Goal: Task Accomplishment & Management: Manage account settings

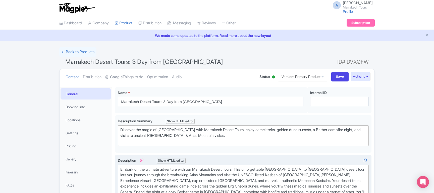
scroll to position [87, 0]
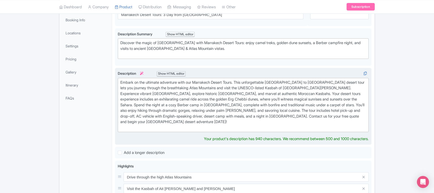
click at [215, 116] on div "Embark on the ultimate adventure with our Marrakech Desert Tours. This unforget…" at bounding box center [243, 105] width 246 height 51
click at [143, 106] on div "Embark on the ultimate adventure with our Marrakech Desert Tours. This unforget…" at bounding box center [243, 105] width 246 height 51
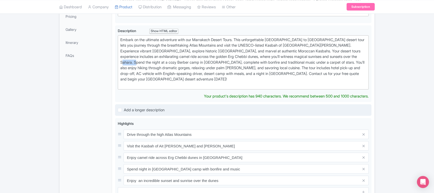
scroll to position [141, 0]
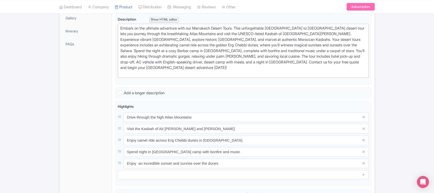
click at [105, 139] on div "General Booking Info Locations Settings Pricing Gallery Itinerary FAQs" at bounding box center [86, 119] width 53 height 346
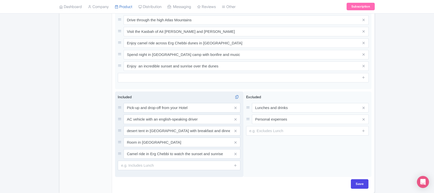
scroll to position [120, 0]
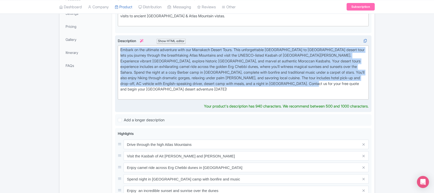
drag, startPoint x: 363, startPoint y: 84, endPoint x: 117, endPoint y: 47, distance: 248.9
click at [117, 47] on div "Embark on the ultimate adventure with our Marrakech Desert Tours. This unforget…" at bounding box center [243, 73] width 257 height 77
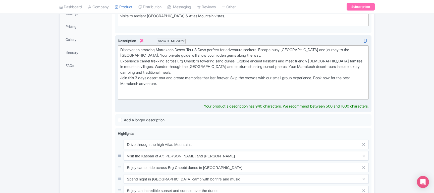
click at [199, 49] on div "Discover an amazing Marrakech Desert Tour 3 Days perfect for adventure seekers.…" at bounding box center [243, 72] width 246 height 51
drag, startPoint x: 199, startPoint y: 49, endPoint x: 210, endPoint y: 48, distance: 10.3
click at [210, 48] on div "Discover an amazing Marrakech Desert Tour 3 Days perfect for adventure seekers.…" at bounding box center [243, 72] width 246 height 51
click at [199, 49] on div "Discover an amazing Marrakech Desert Tour 3 Days perfect for adventure seekers.…" at bounding box center [243, 72] width 246 height 51
drag, startPoint x: 201, startPoint y: 50, endPoint x: 214, endPoint y: 49, distance: 12.6
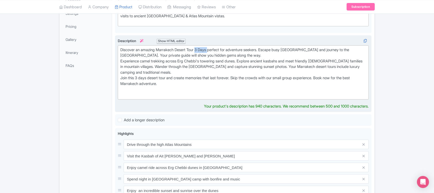
click at [214, 49] on div "Discover an amazing Marrakech Desert Tour 3 Days perfect for adventure seekers.…" at bounding box center [243, 72] width 246 height 51
click at [159, 54] on div "Discover an amazing Marrakech Desert Tour perfect for adventure seekers. Escape…" at bounding box center [243, 72] width 246 height 51
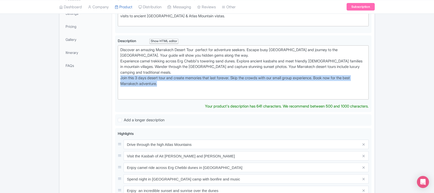
drag, startPoint x: 162, startPoint y: 83, endPoint x: 114, endPoint y: 76, distance: 48.0
click at [114, 76] on div "Marrakech Desert Tours: 3 Day from [GEOGRAPHIC_DATA] Name * i [GEOGRAPHIC_DATA]…" at bounding box center [243, 142] width 263 height 355
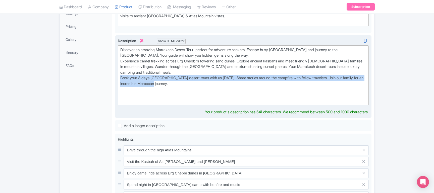
drag, startPoint x: 176, startPoint y: 82, endPoint x: 117, endPoint y: 78, distance: 59.2
click at [117, 78] on div "Embark on the ultimate adventure with our Marrakech Desert Tours. This unforget…" at bounding box center [243, 76] width 257 height 83
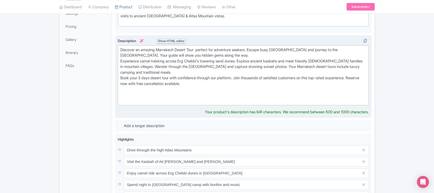
click at [227, 79] on div "Discover an amazing Marrakech Desert Tour perfect for adventure seekers. Escape…" at bounding box center [243, 75] width 246 height 57
click at [201, 50] on div "Discover an amazing Marrakech Desert Tour perfect for adventure seekers. Escape…" at bounding box center [243, 75] width 246 height 57
click at [313, 67] on div "Discover an amazing Marrakech Desert Tour perfect for adventure seekers. Escape…" at bounding box center [243, 75] width 246 height 57
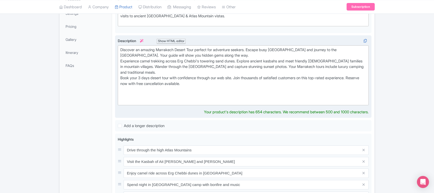
click at [335, 67] on div "Discover an amazing Marrakech Desert Tour perfect for adventure seekers. Escape…" at bounding box center [243, 75] width 246 height 57
type trix-editor "<div>Discover an amazing Marrakech Desert Tour perfect for adventure seekers. E…"
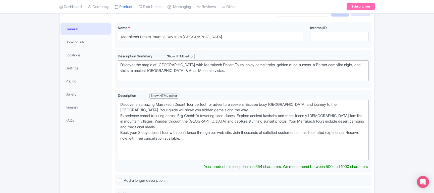
scroll to position [38, 0]
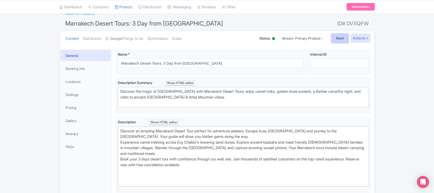
click at [339, 38] on input "Save" at bounding box center [340, 39] width 18 height 10
type input "Saving..."
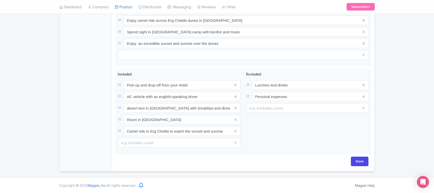
scroll to position [267, 0]
